Goal: Information Seeking & Learning: Check status

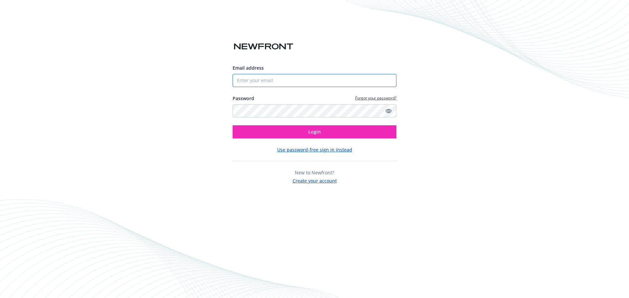
type input "[PERSON_NAME][EMAIL_ADDRESS][PERSON_NAME][DOMAIN_NAME]"
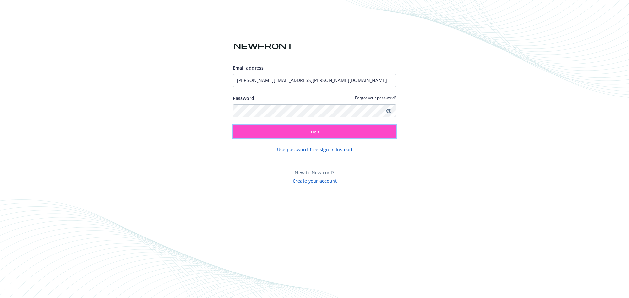
click at [304, 134] on button "Login" at bounding box center [315, 131] width 164 height 13
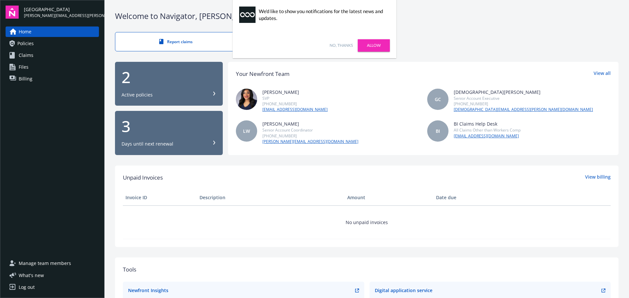
click at [180, 79] on div "2" at bounding box center [169, 77] width 95 height 16
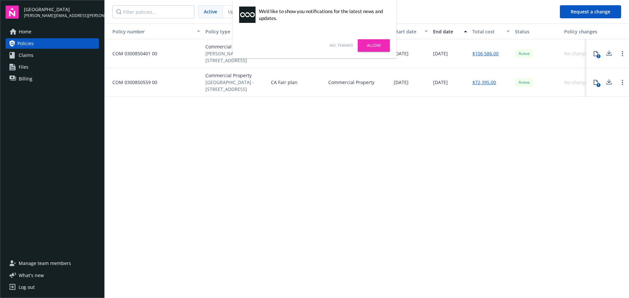
click at [150, 82] on span "COM 0300850559 00" at bounding box center [132, 82] width 50 height 7
click at [600, 82] on button "1" at bounding box center [595, 82] width 13 height 13
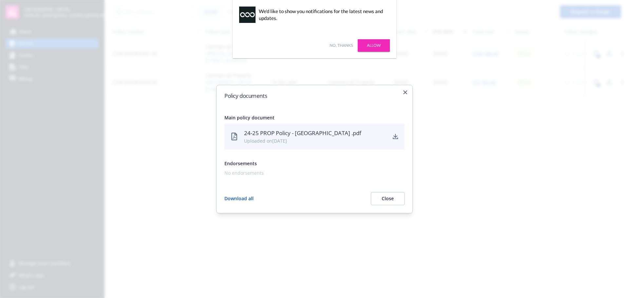
click at [343, 46] on div at bounding box center [314, 149] width 629 height 298
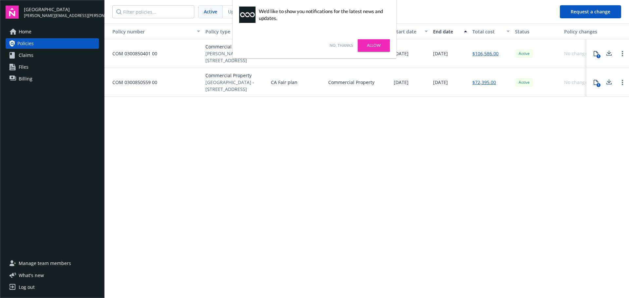
click at [422, 163] on div "Policy number Policy type Carrier Lines of coverage Start date End date Total c…" at bounding box center [367, 161] width 525 height 274
click at [329, 45] on div "No, thanks [PERSON_NAME]" at bounding box center [315, 46] width 164 height 26
click at [341, 45] on link "No, thanks" at bounding box center [341, 46] width 23 height 6
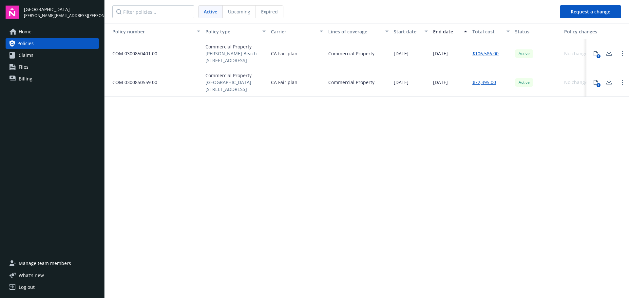
click at [28, 79] on span "Billing" at bounding box center [26, 79] width 14 height 10
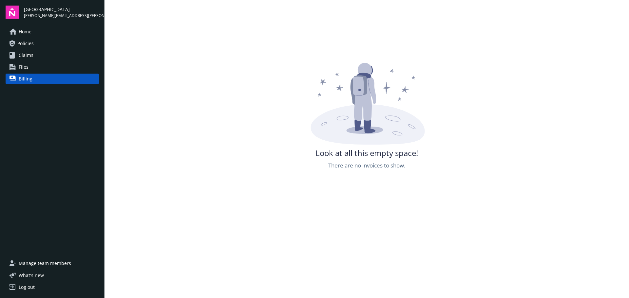
click at [29, 66] on link "Files" at bounding box center [52, 67] width 93 height 10
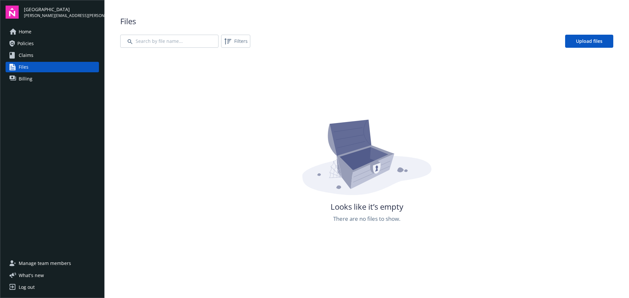
drag, startPoint x: 29, startPoint y: 66, endPoint x: 30, endPoint y: 55, distance: 11.6
click at [30, 55] on span "Claims" at bounding box center [26, 55] width 15 height 10
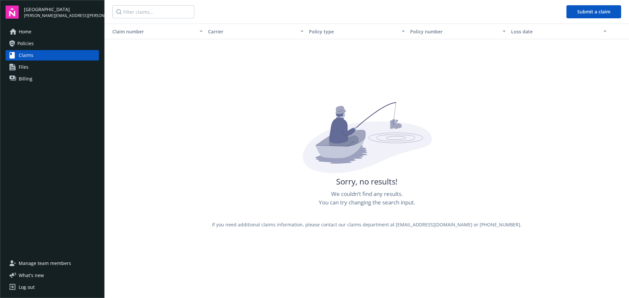
click at [35, 42] on link "Policies" at bounding box center [52, 43] width 93 height 10
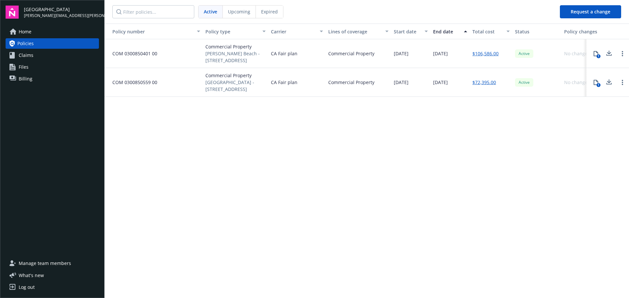
click at [419, 82] on div "[DATE]" at bounding box center [410, 82] width 39 height 29
click at [484, 82] on link "$72,395.00" at bounding box center [484, 82] width 24 height 7
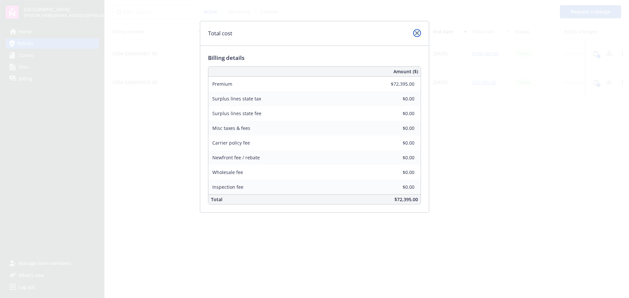
click at [413, 32] on link "close" at bounding box center [417, 33] width 8 height 8
